Goal: Book appointment/travel/reservation

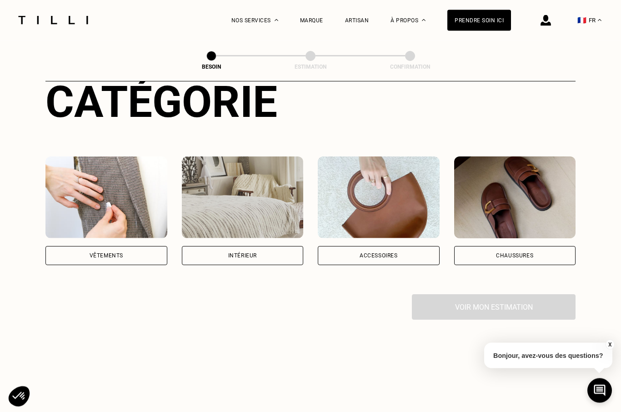
scroll to position [104, 0]
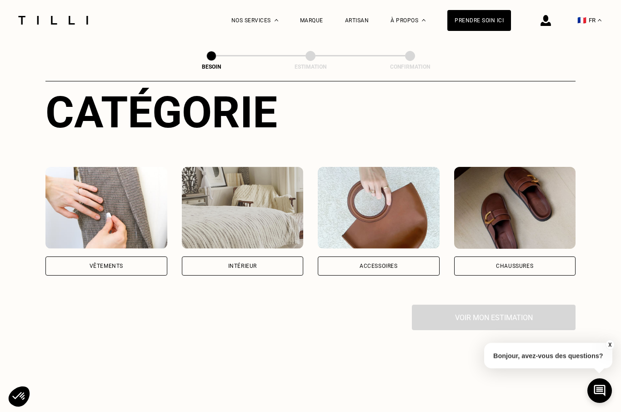
click at [251, 246] on div "Intérieur" at bounding box center [243, 221] width 122 height 109
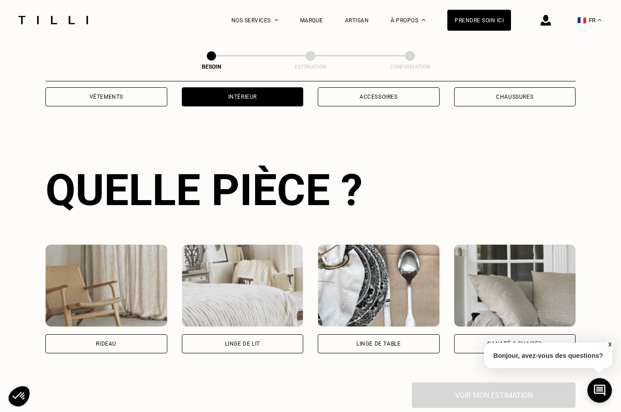
scroll to position [297, 0]
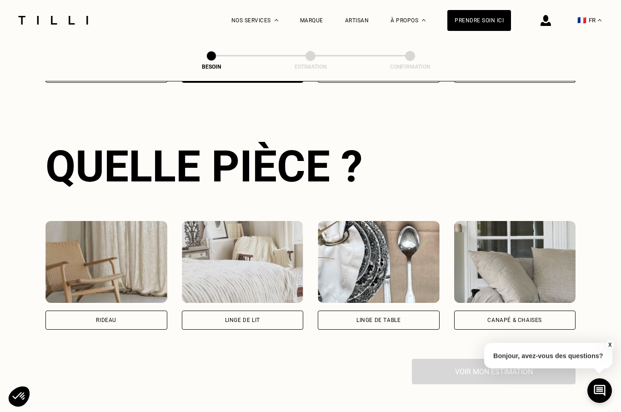
click at [246, 311] on div "Linge de lit" at bounding box center [243, 320] width 122 height 19
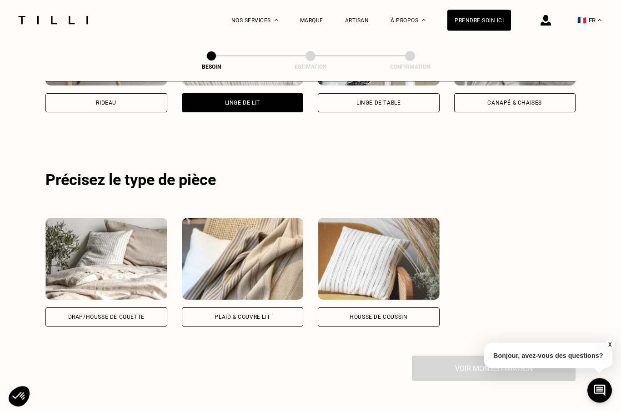
scroll to position [545, 0]
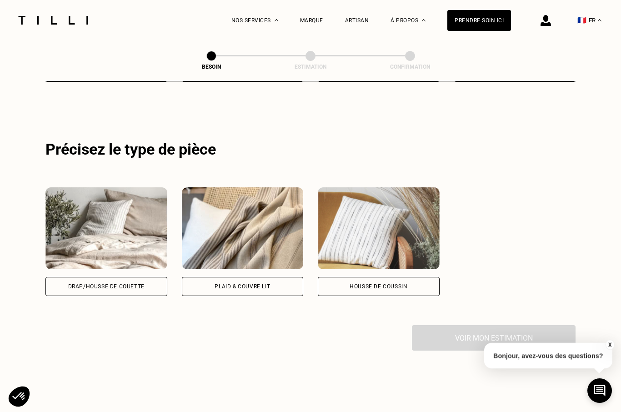
click at [76, 277] on div "Drap/Housse de couette" at bounding box center [106, 286] width 122 height 19
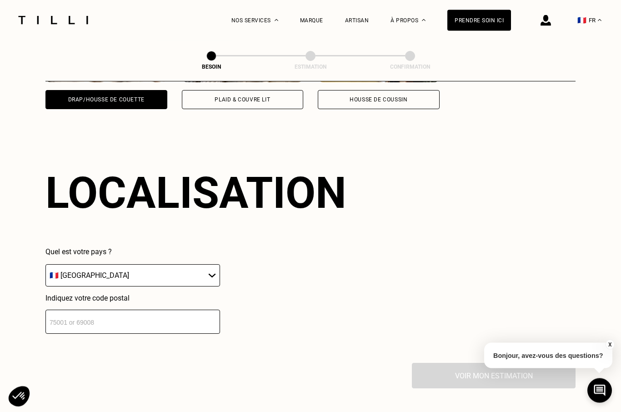
scroll to position [760, 0]
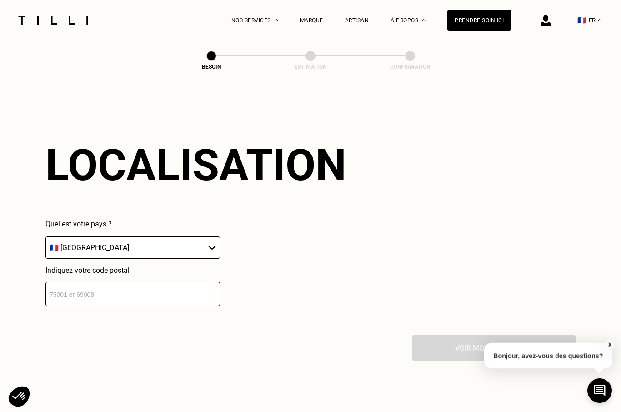
click at [68, 244] on select "🇩🇪 [GEOGRAPHIC_DATA] 🇦🇹 [GEOGRAPHIC_DATA] 🇧🇪 [GEOGRAPHIC_DATA] 🇧🇬 Bulgarie 🇨🇾 C…" at bounding box center [132, 247] width 175 height 22
select select "BE"
click at [68, 287] on input "number" at bounding box center [132, 294] width 175 height 24
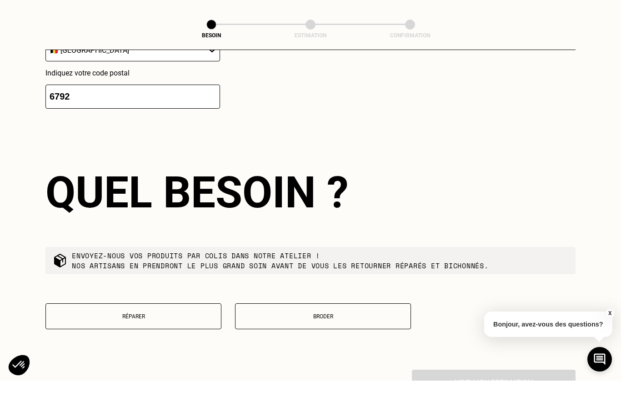
scroll to position [958, 0]
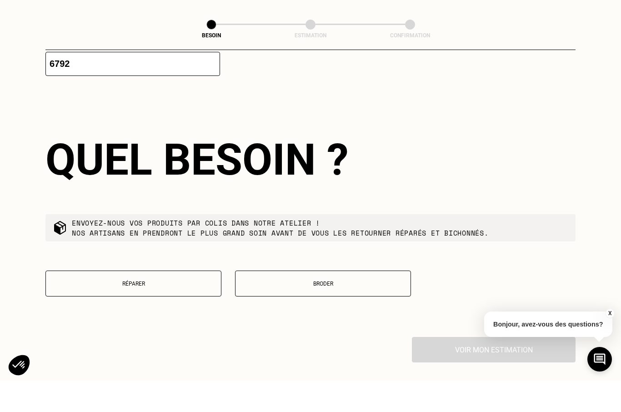
type input "6792"
click at [342, 302] on button "Broder" at bounding box center [323, 315] width 176 height 26
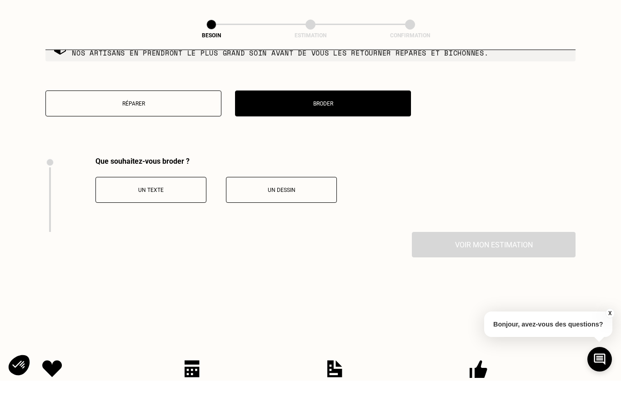
scroll to position [1223, 0]
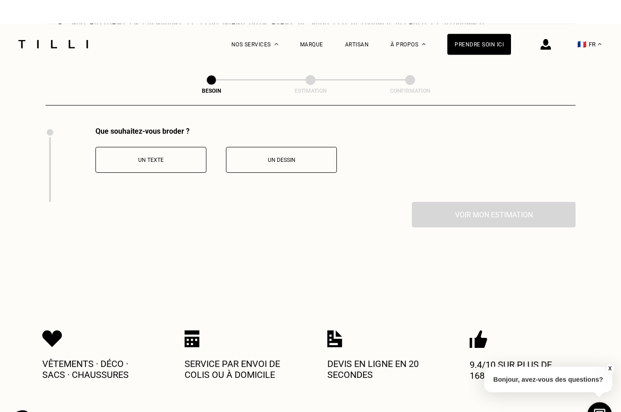
click at [164, 136] on p "Un texte" at bounding box center [151, 136] width 101 height 6
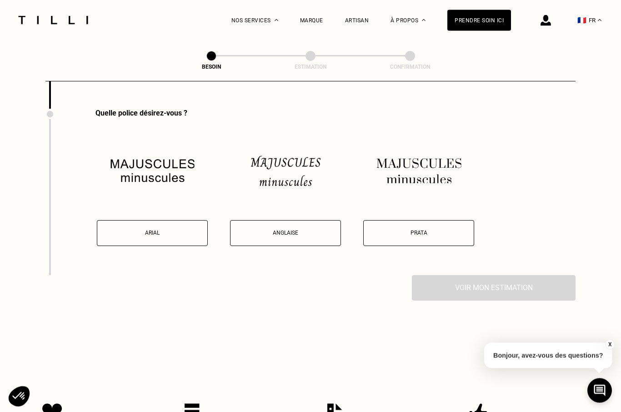
scroll to position [1298, 0]
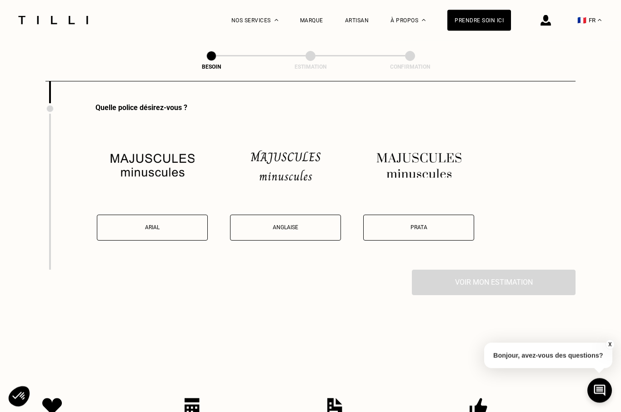
click at [285, 219] on button "Anglaise" at bounding box center [285, 228] width 111 height 26
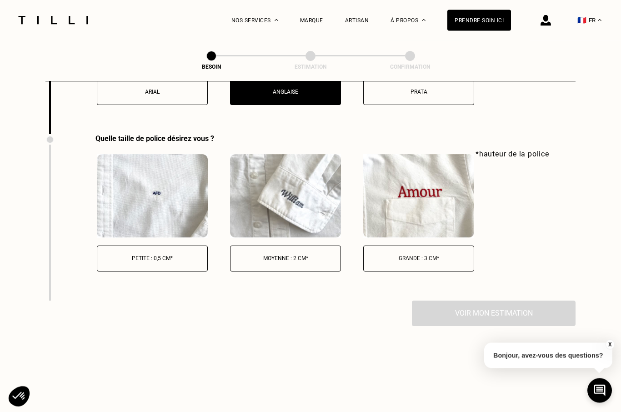
scroll to position [1465, 0]
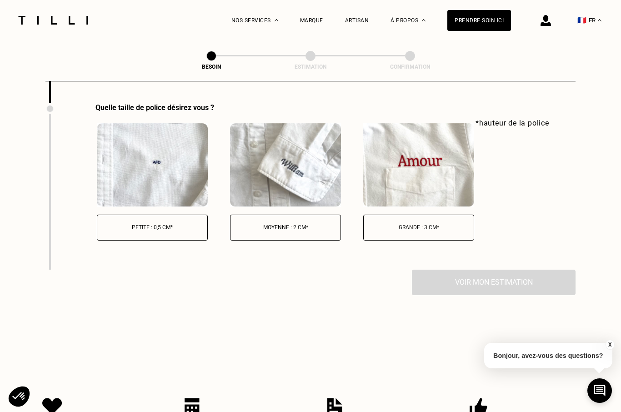
click at [429, 224] on p "Grande : 3 cm*" at bounding box center [418, 227] width 101 height 6
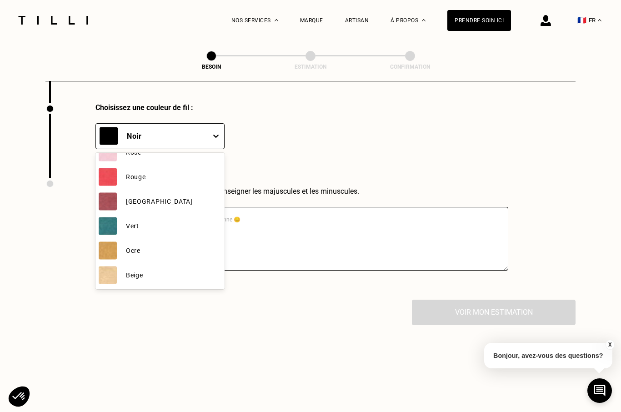
scroll to position [162, 0]
click at [113, 275] on img at bounding box center [108, 275] width 18 height 18
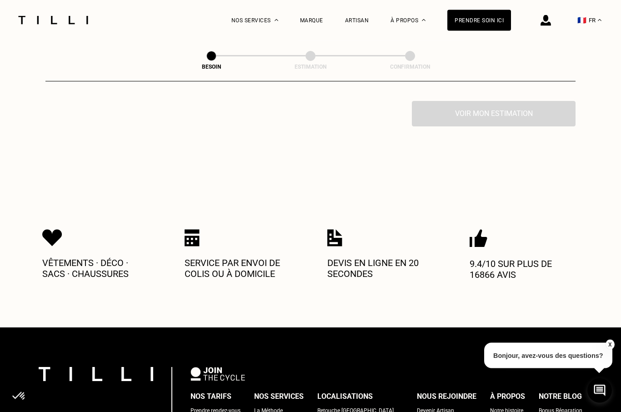
scroll to position [1834, 0]
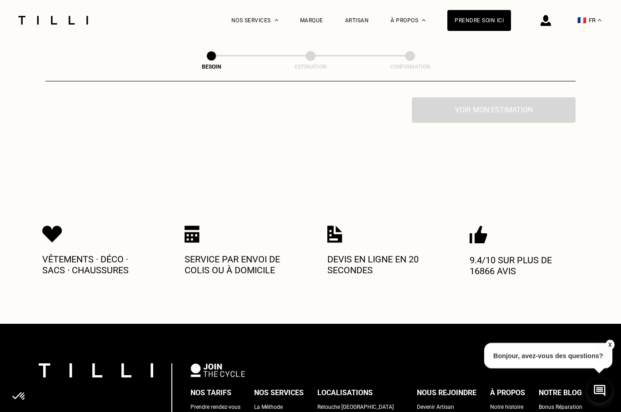
click at [205, 392] on div "Nos tarifs" at bounding box center [211, 393] width 41 height 14
click at [214, 397] on div "Nos tarifs" at bounding box center [211, 393] width 41 height 14
click at [212, 390] on div "Nos tarifs" at bounding box center [211, 393] width 41 height 14
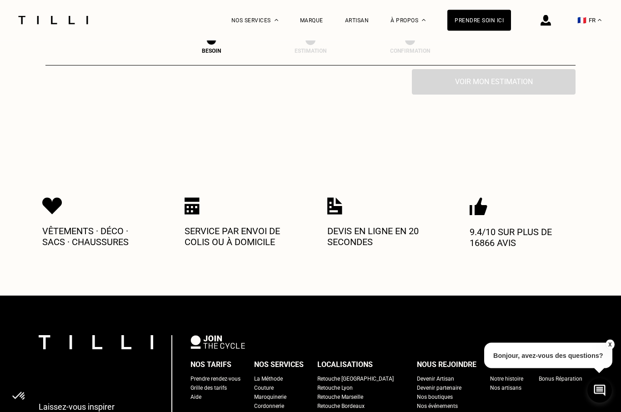
scroll to position [1862, 0]
click at [206, 387] on div "Grille des tarifs" at bounding box center [209, 387] width 36 height 9
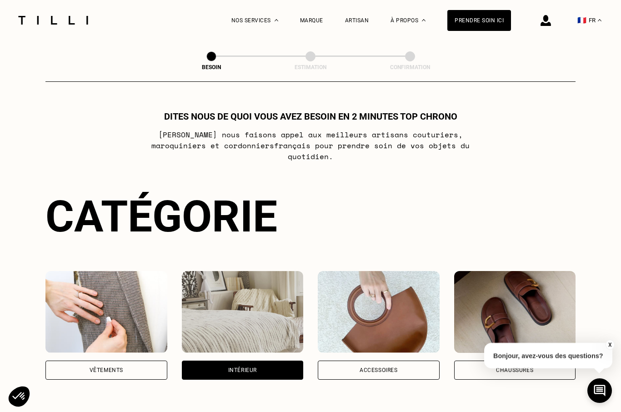
select select "BE"
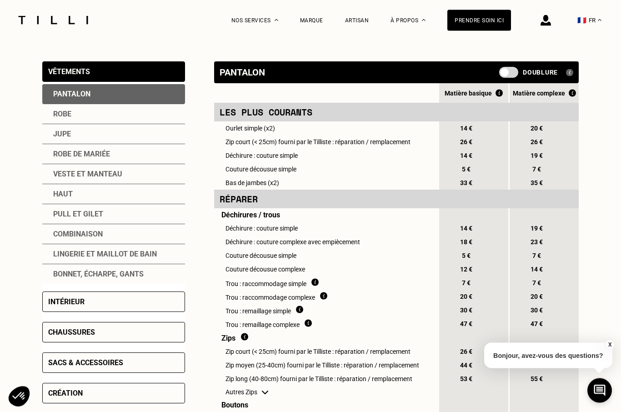
scroll to position [172, 0]
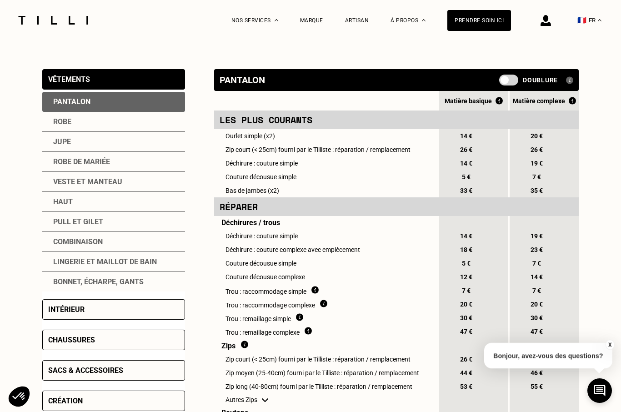
click at [60, 312] on div "Intérieur" at bounding box center [66, 309] width 36 height 9
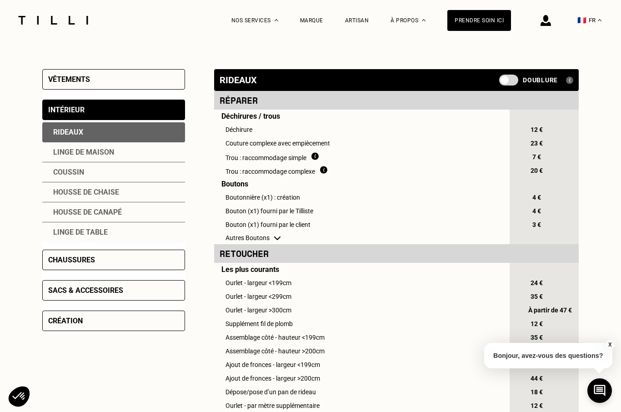
click at [62, 158] on div "Linge de maison" at bounding box center [113, 152] width 143 height 20
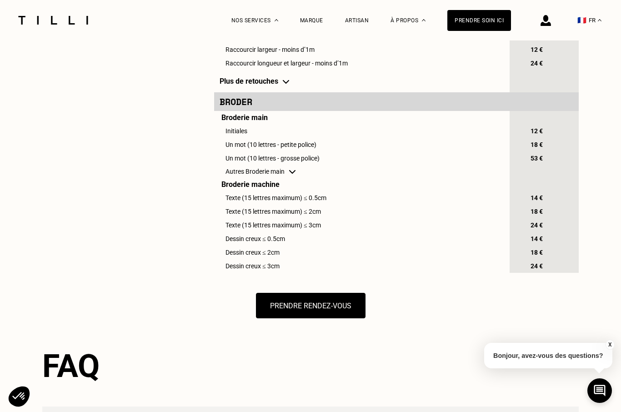
scroll to position [528, 0]
click at [232, 178] on td "Autres Broderie main" at bounding box center [361, 172] width 294 height 13
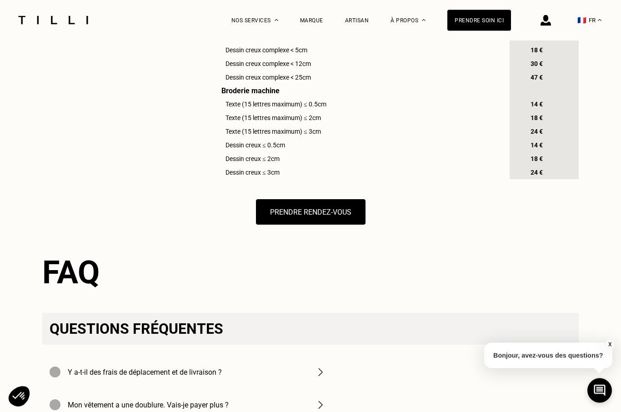
scroll to position [772, 0]
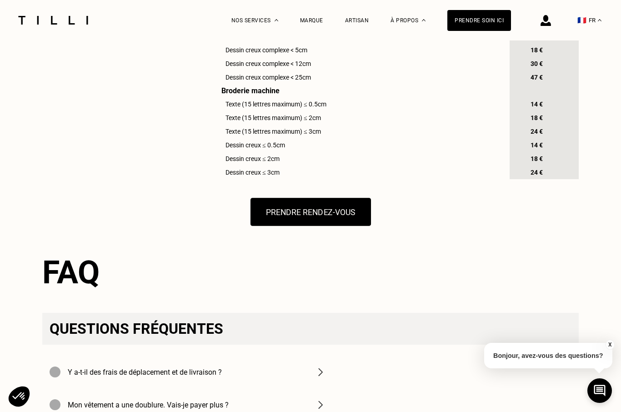
click at [302, 226] on button "Prendre rendez-vous" at bounding box center [310, 212] width 121 height 28
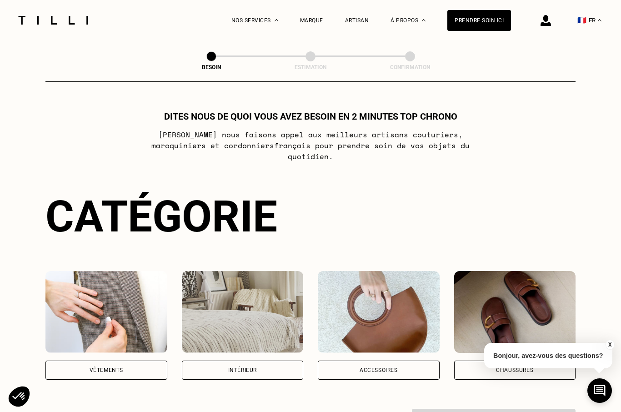
scroll to position [772, 0]
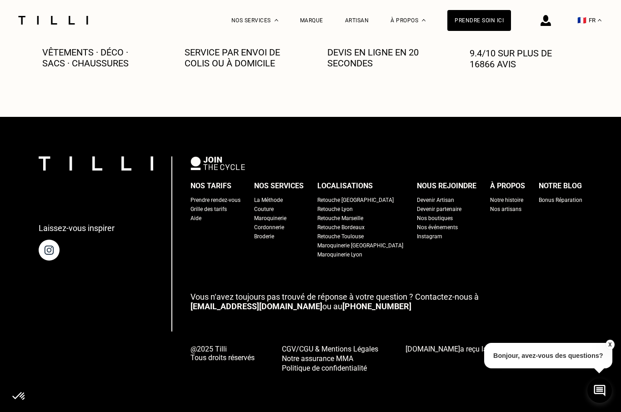
select select "BE"
